Goal: Task Accomplishment & Management: Use online tool/utility

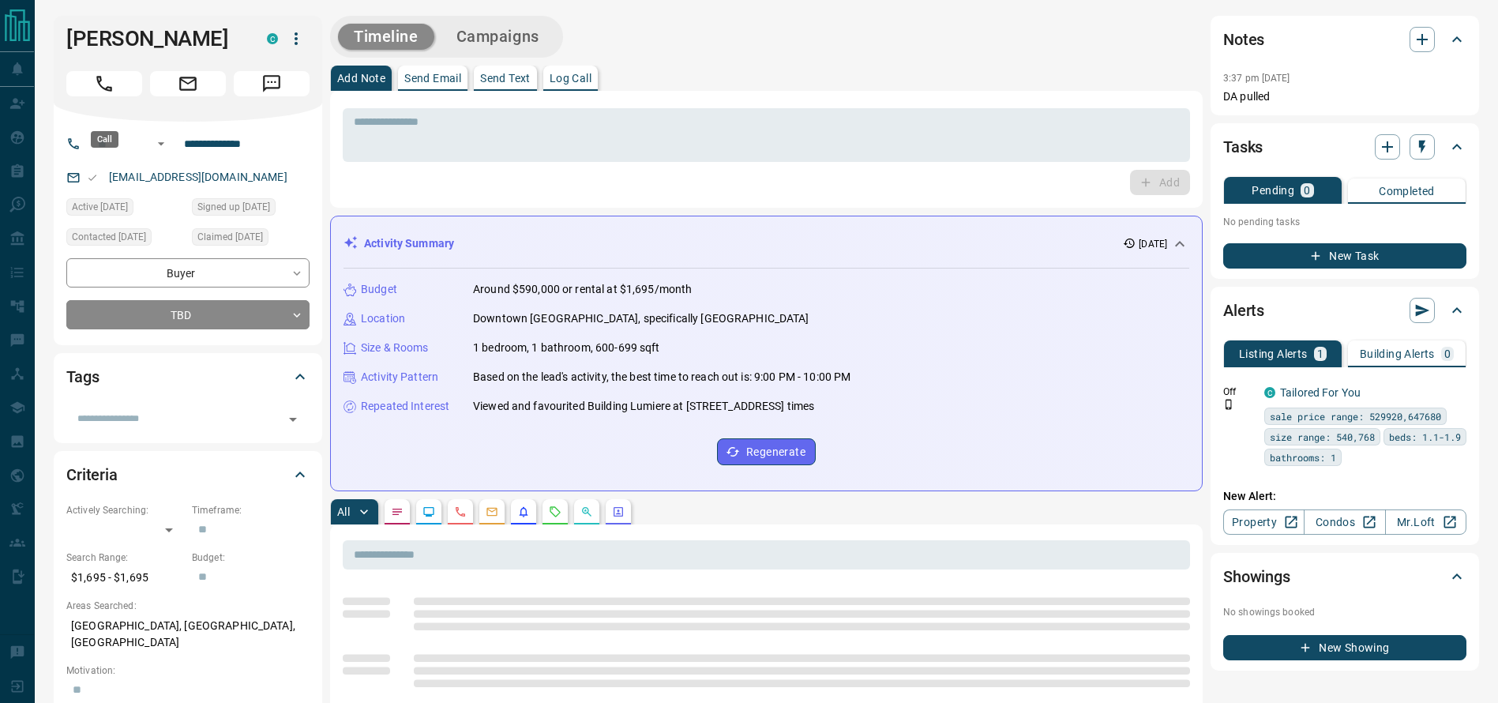
click at [96, 94] on button "Call" at bounding box center [104, 83] width 76 height 25
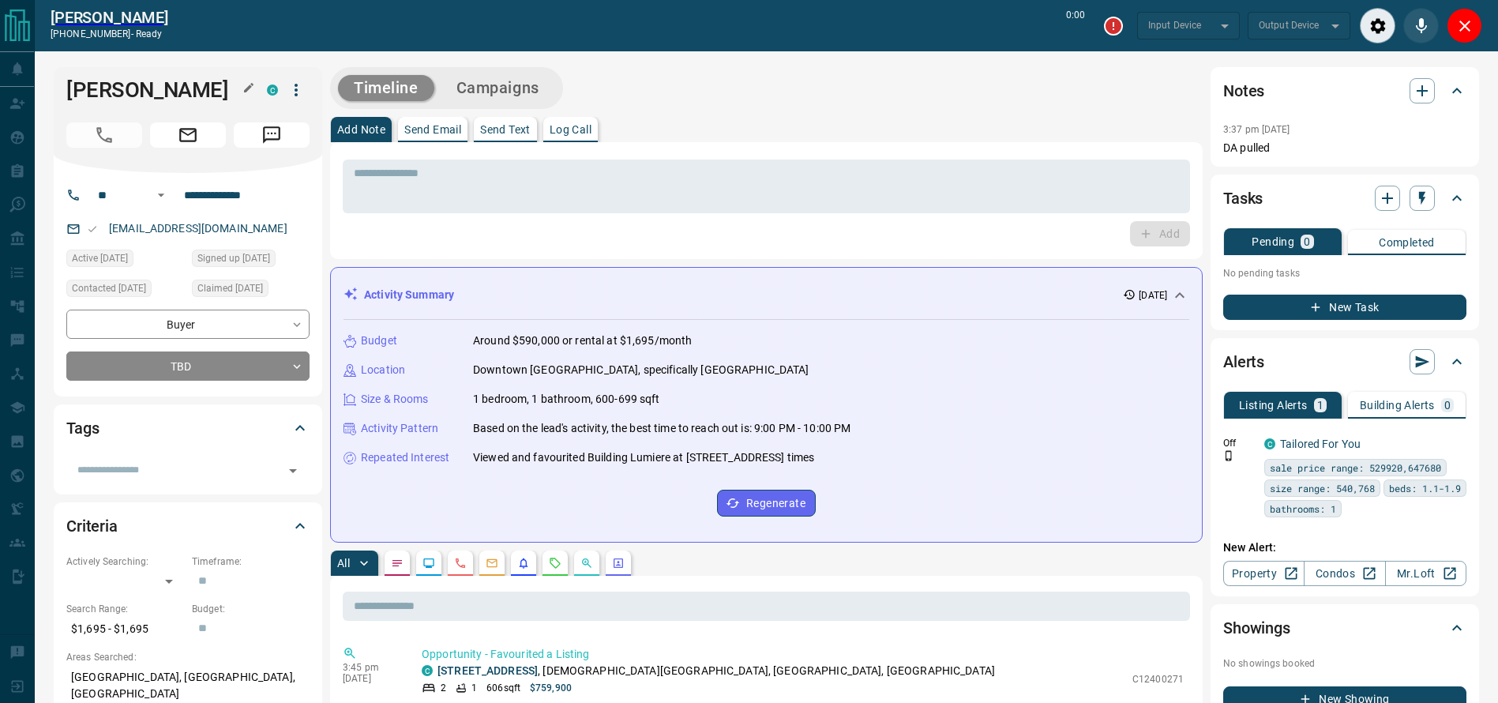
type input "*******"
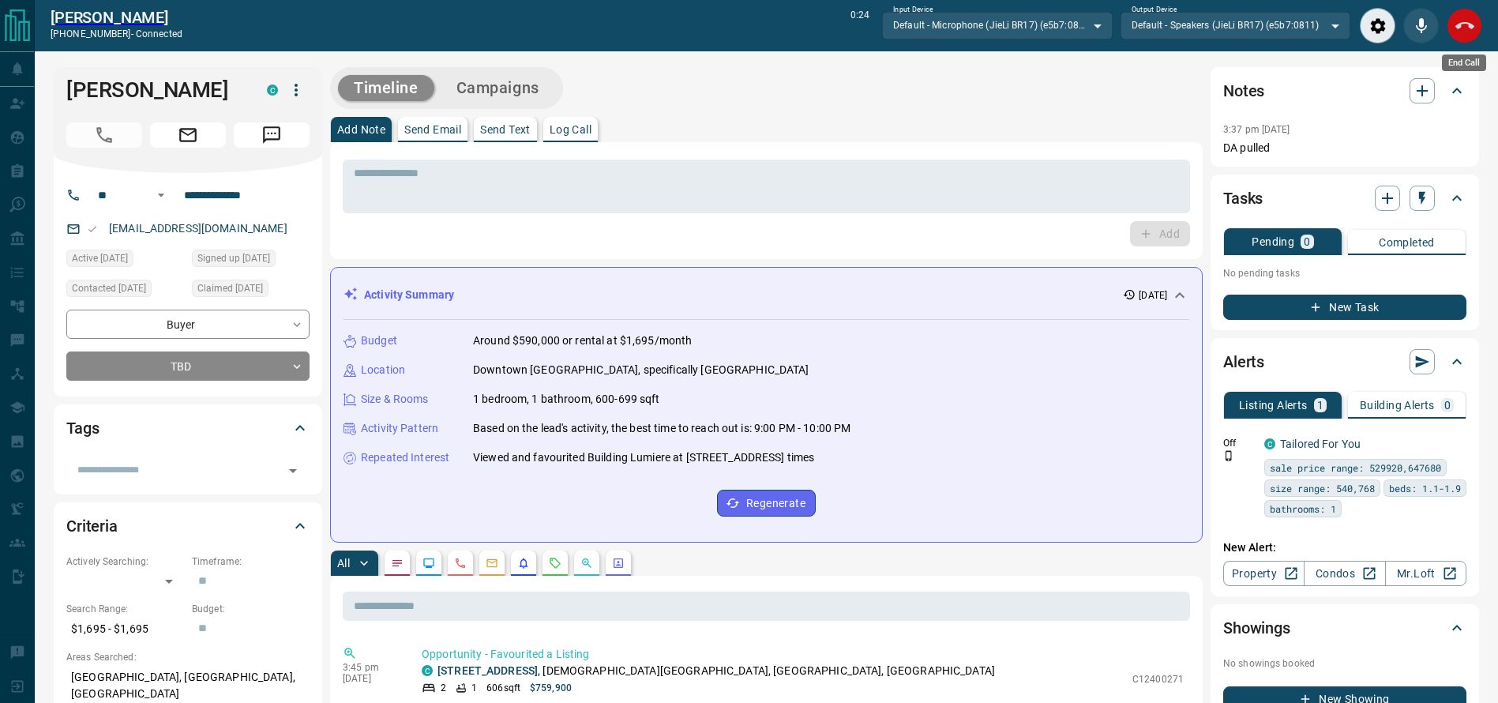
click at [1460, 37] on button "End Call" at bounding box center [1465, 26] width 36 height 36
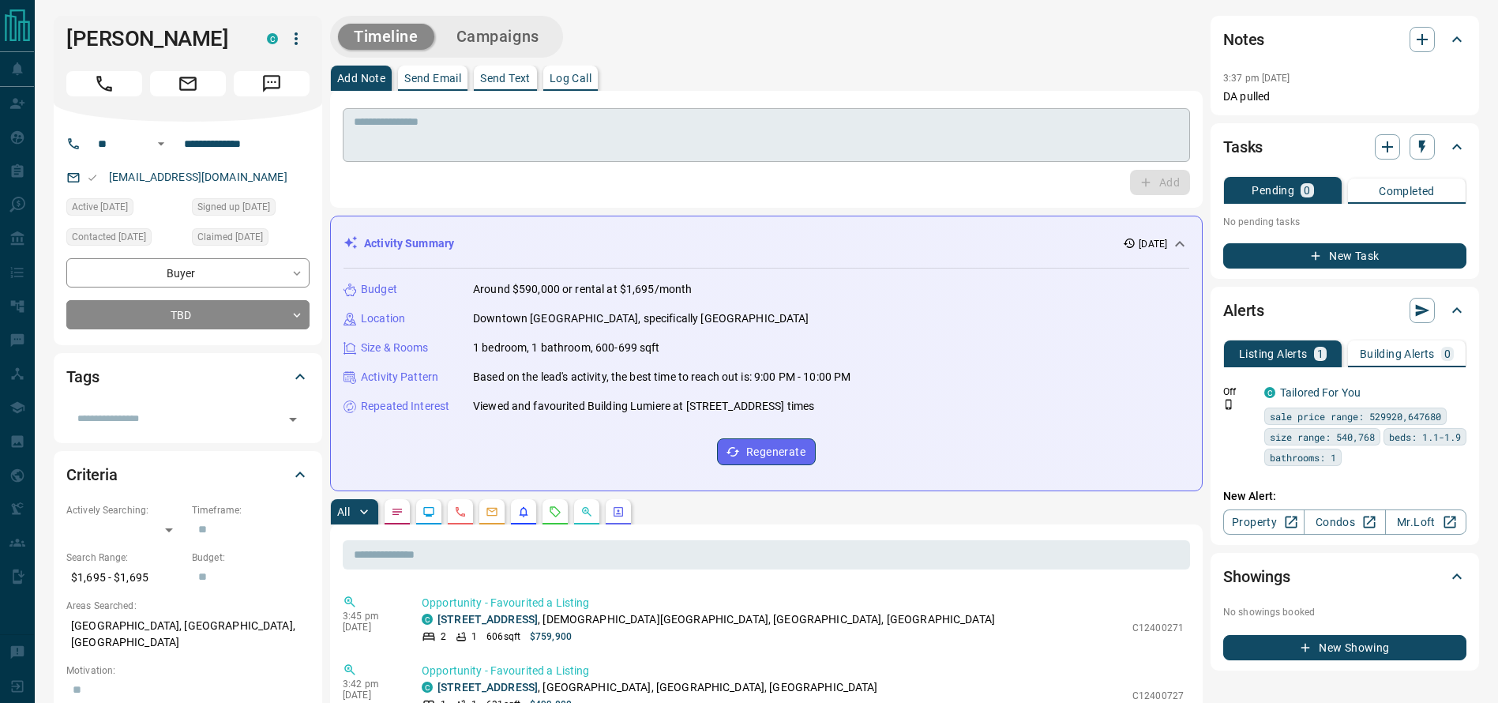
click at [1032, 134] on textarea at bounding box center [766, 135] width 825 height 40
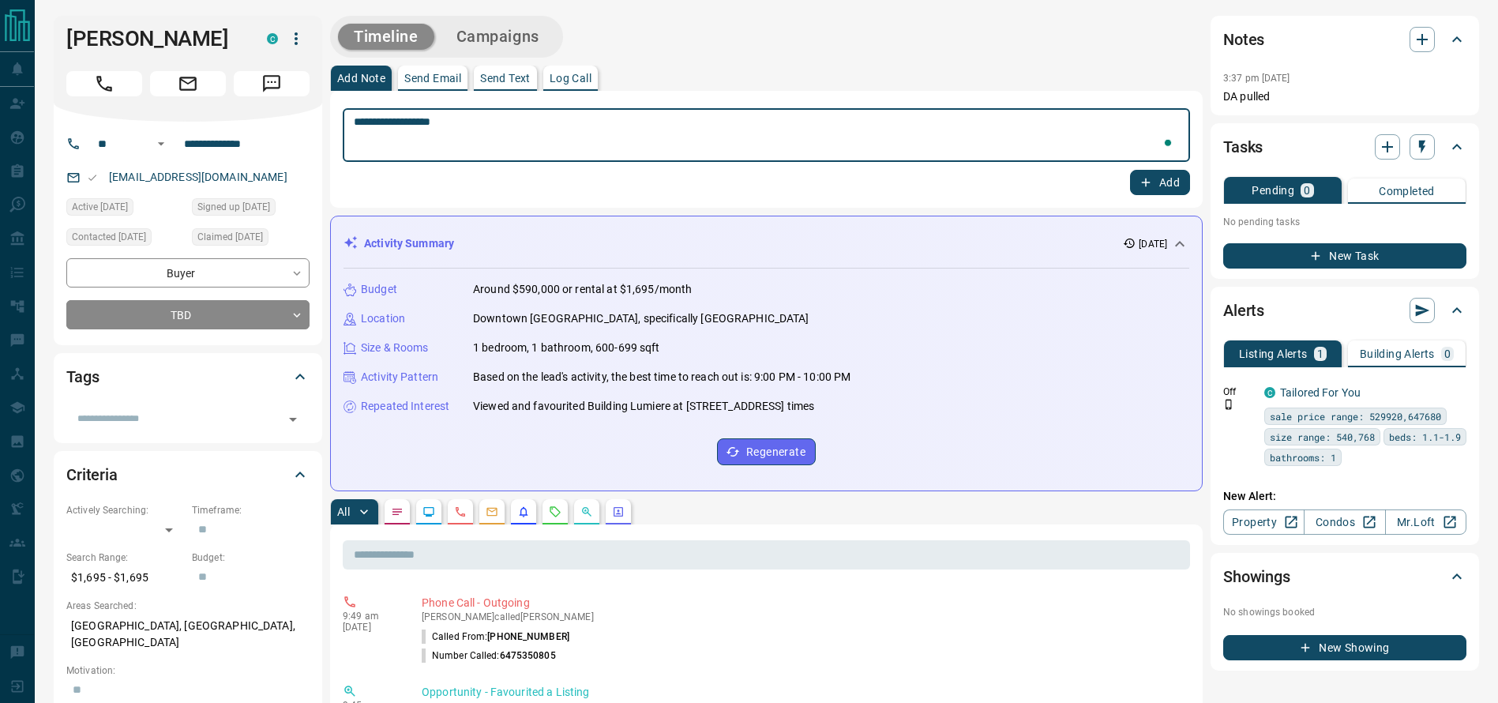
type textarea "**********"
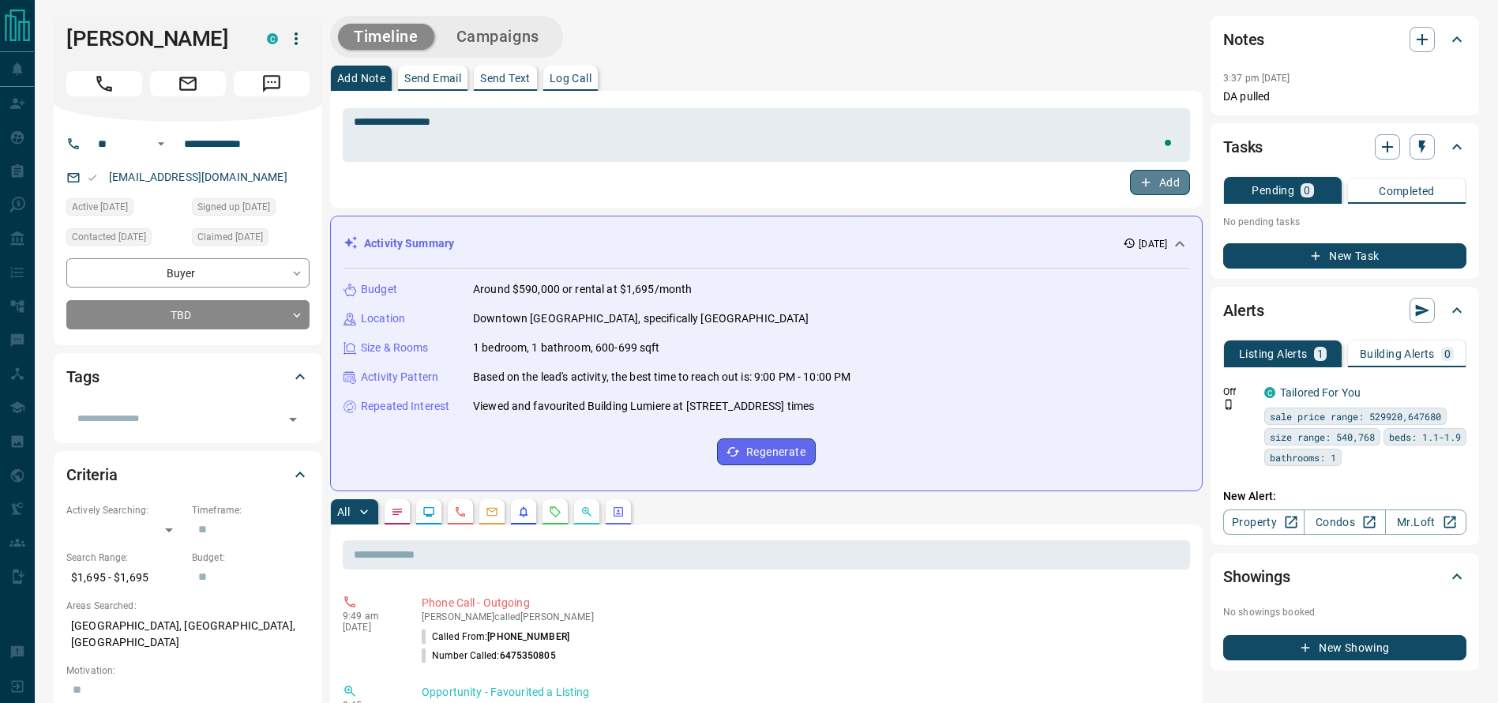
click at [1139, 175] on icon "button" at bounding box center [1146, 182] width 14 height 14
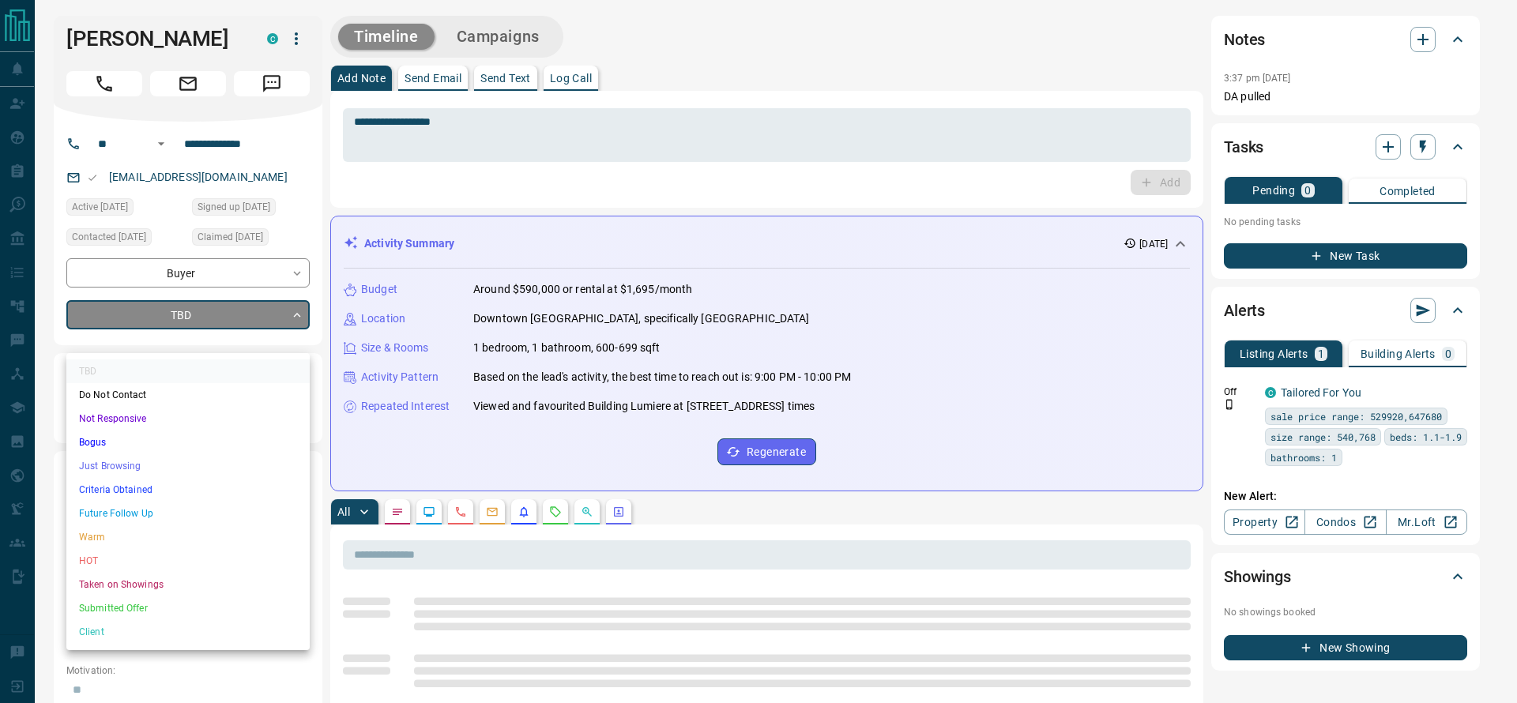
click at [132, 484] on li "Criteria Obtained" at bounding box center [187, 490] width 243 height 24
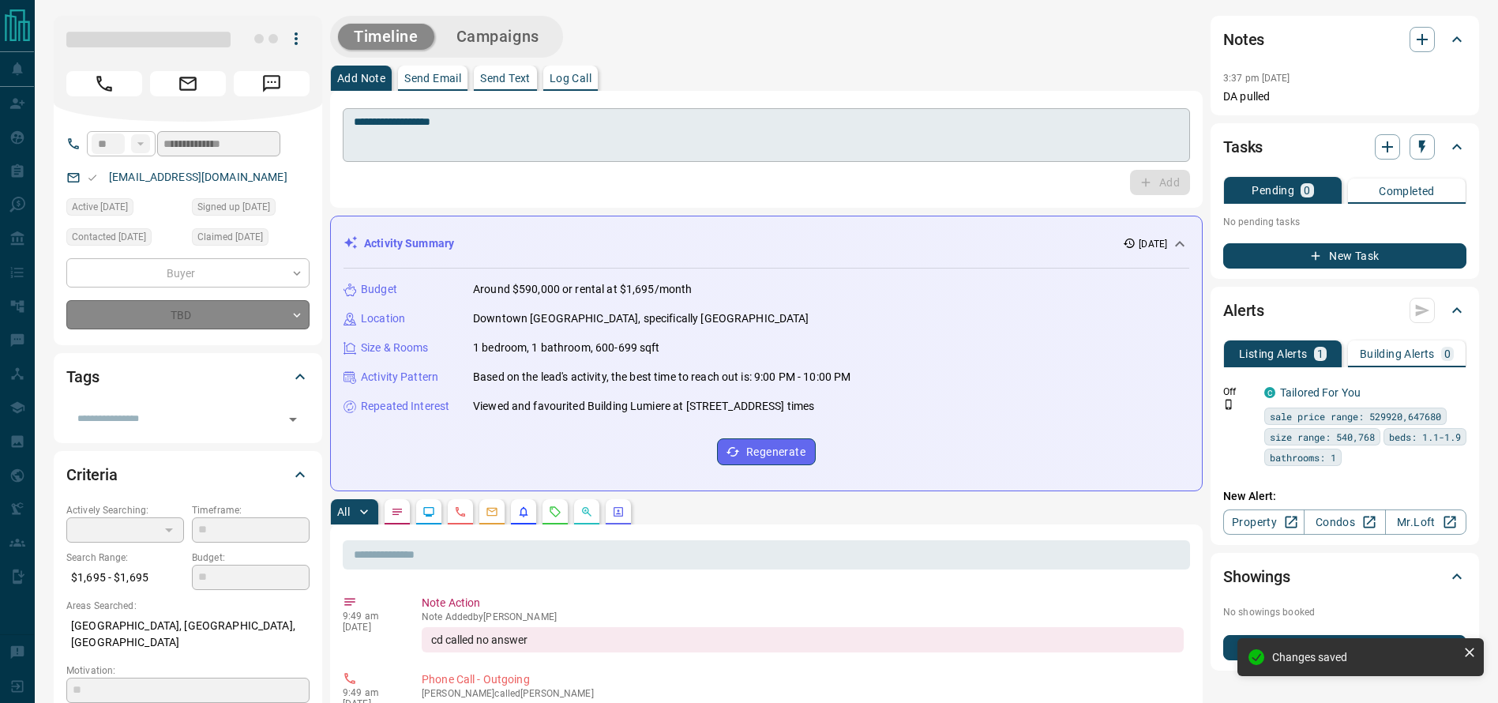
type input "*"
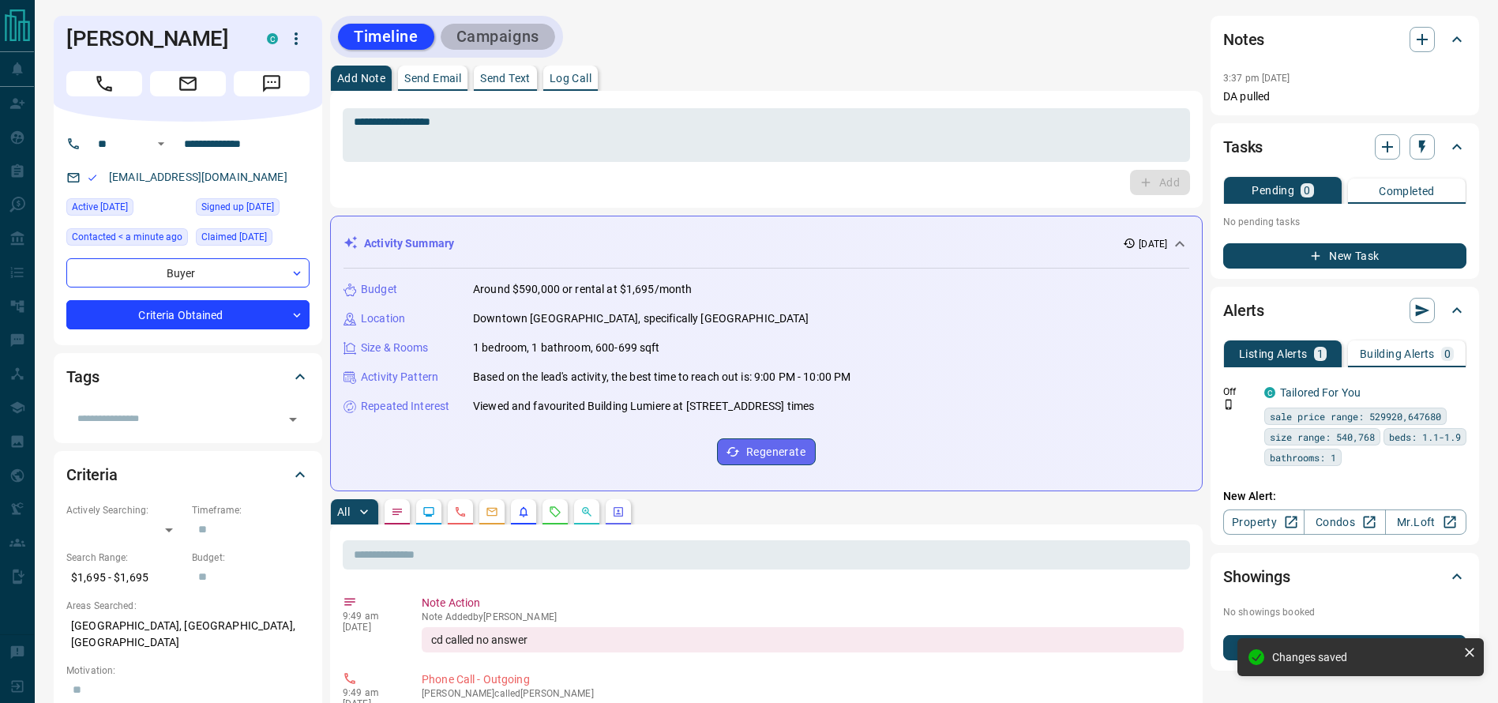
click at [536, 24] on button "Campaigns" at bounding box center [498, 37] width 115 height 26
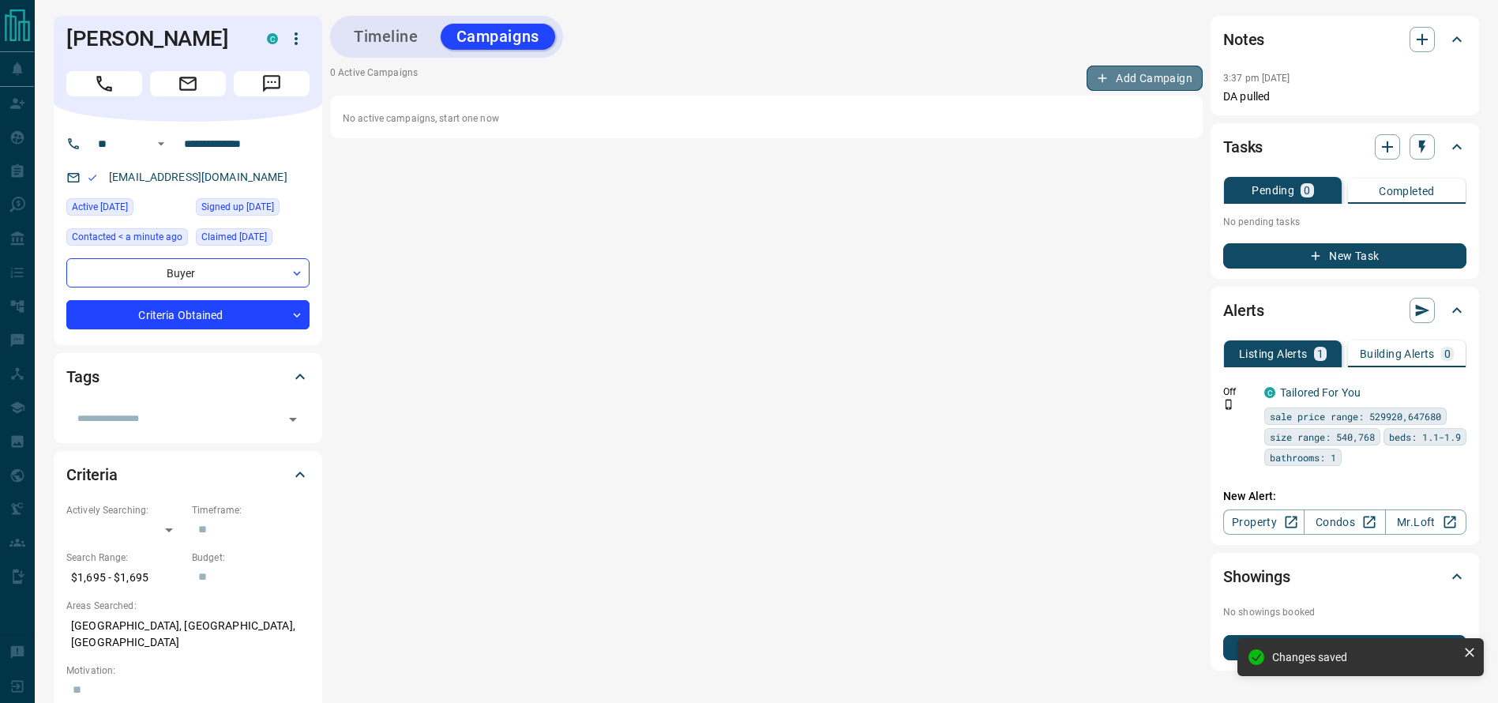
click at [1142, 72] on button "Add Campaign" at bounding box center [1145, 78] width 116 height 25
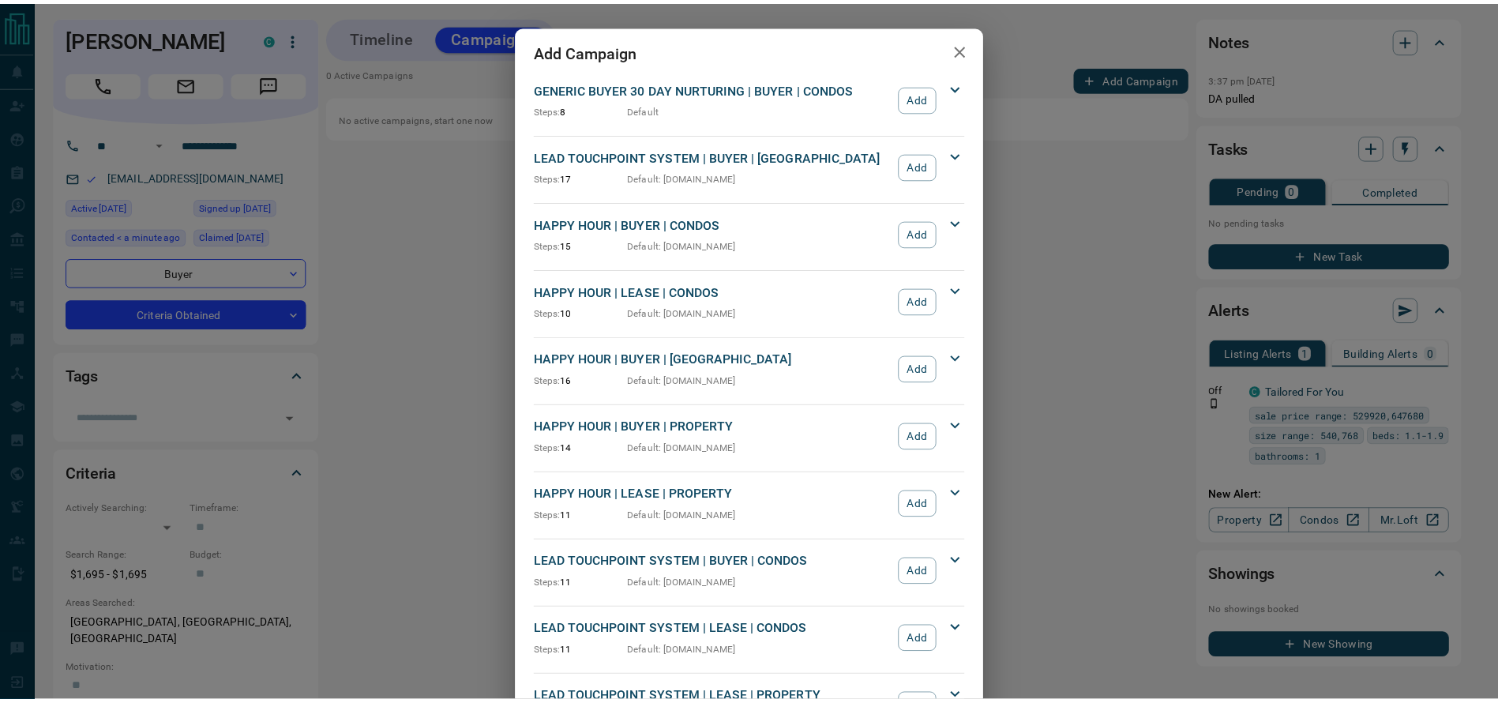
scroll to position [1339, 0]
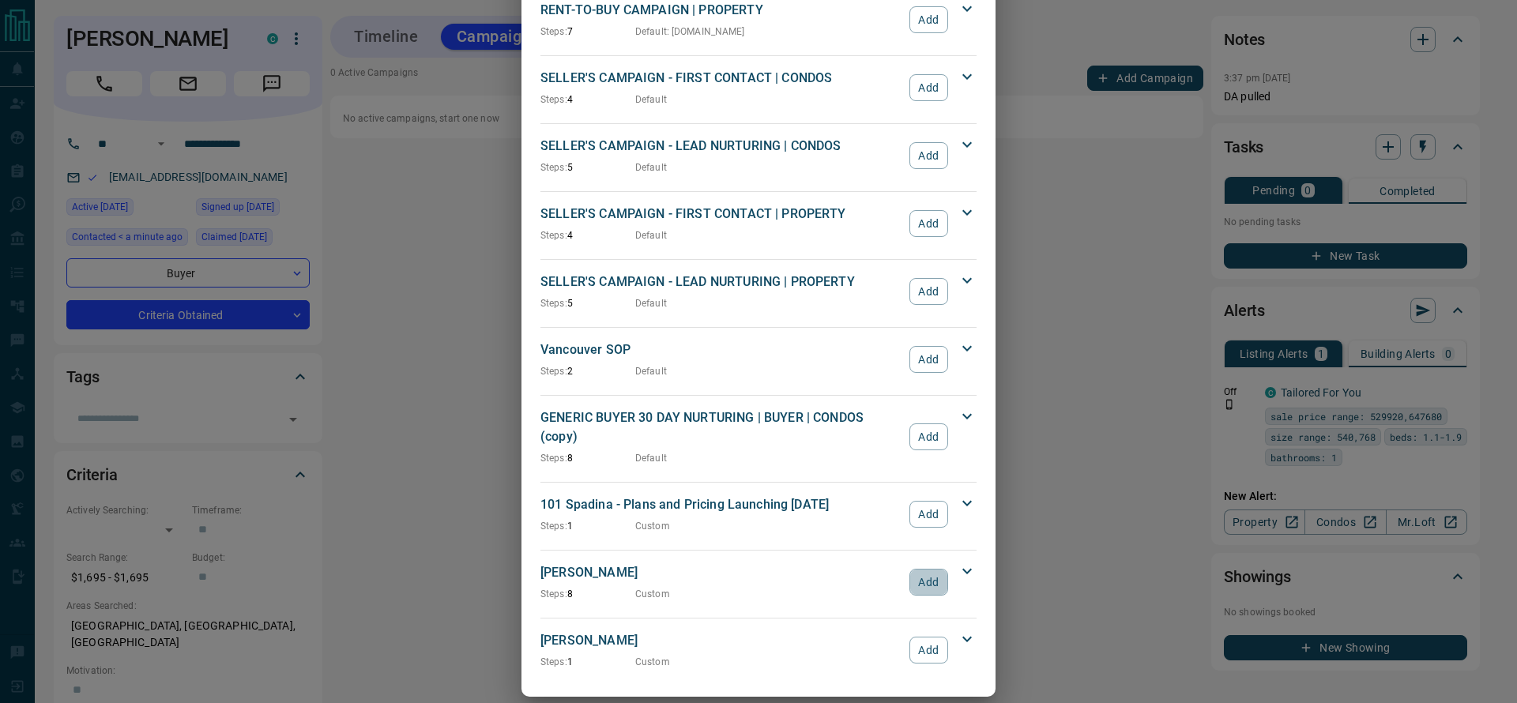
click at [913, 569] on button "Add" at bounding box center [928, 582] width 39 height 27
